Goal: Transaction & Acquisition: Purchase product/service

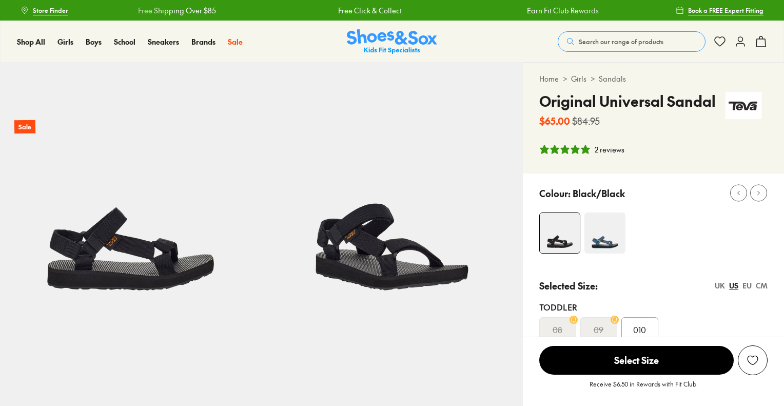
select select "*"
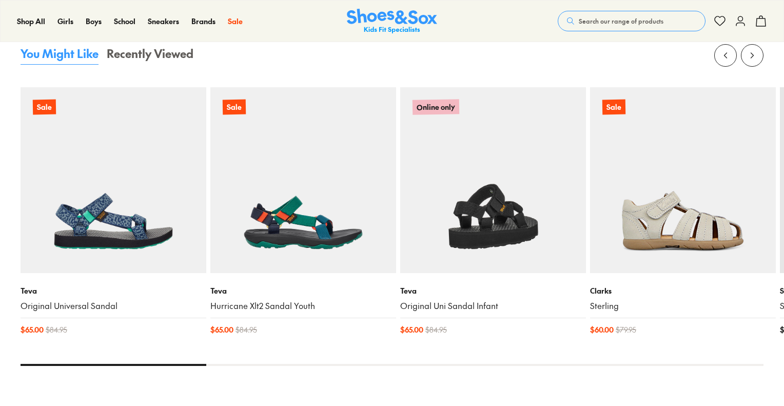
scroll to position [1070, 0]
click at [534, 202] on img at bounding box center [493, 180] width 186 height 186
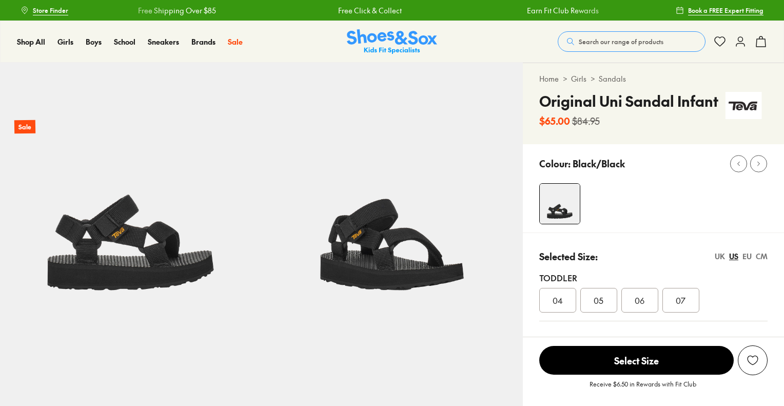
select select "*"
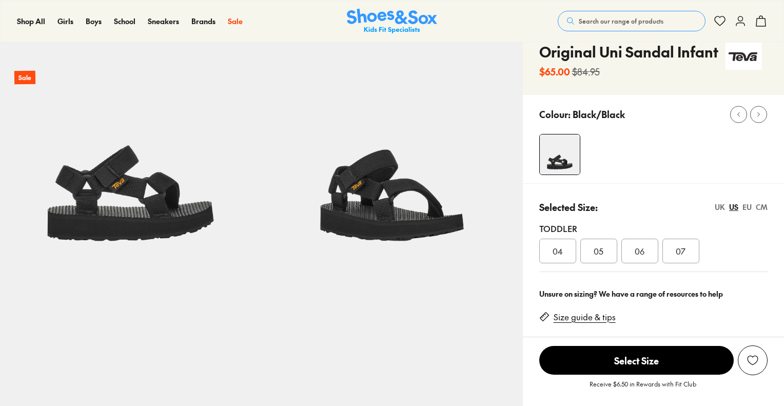
scroll to position [50, 0]
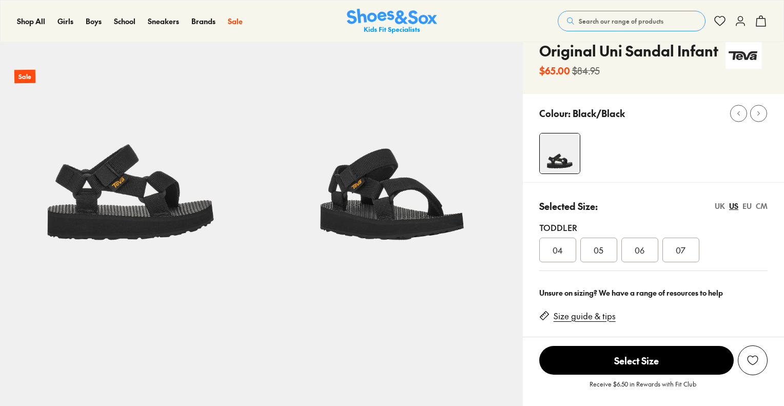
click at [645, 250] on span "06" at bounding box center [640, 250] width 10 height 12
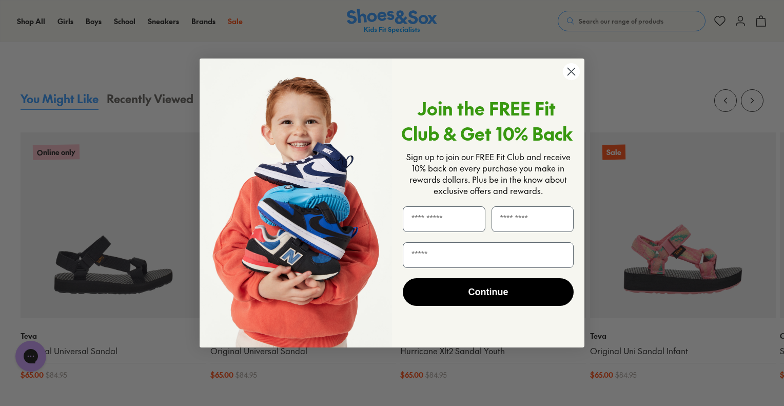
scroll to position [942, 0]
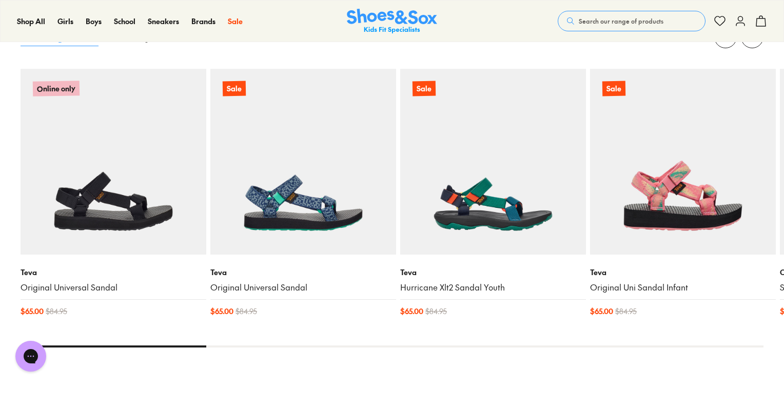
click at [645, 250] on div "Close dialog Join the FREE Fit Club & Get 10% Back Sign up to join our FREE Fit…" at bounding box center [392, 203] width 784 height 406
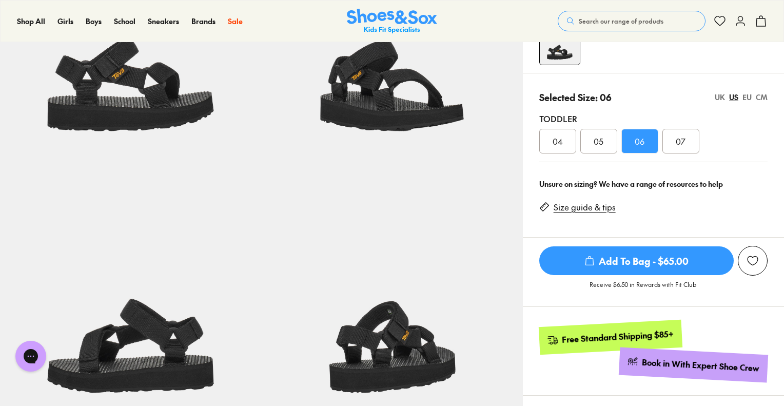
scroll to position [87, 0]
